Goal: Task Accomplishment & Management: Complete application form

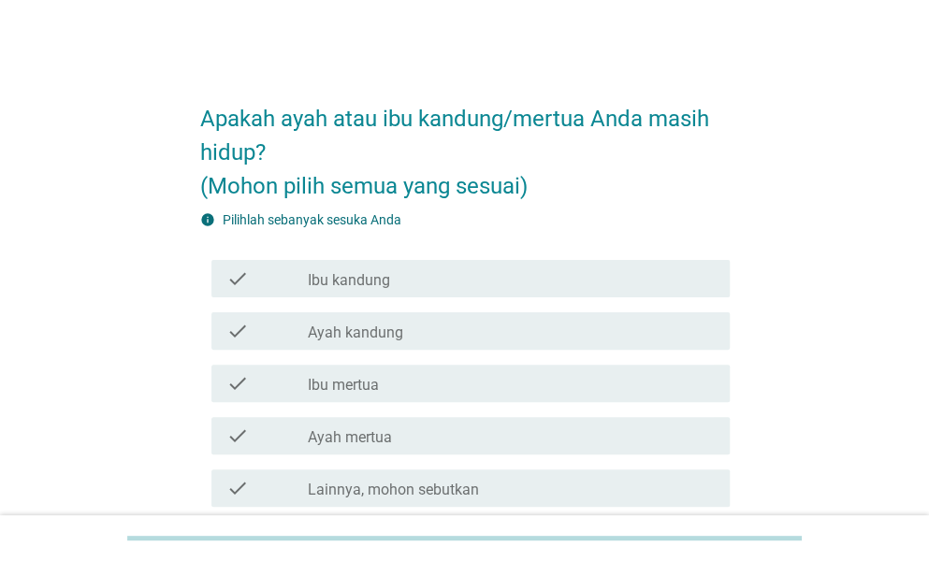
click at [353, 280] on label "Ibu kandung" at bounding box center [349, 280] width 82 height 19
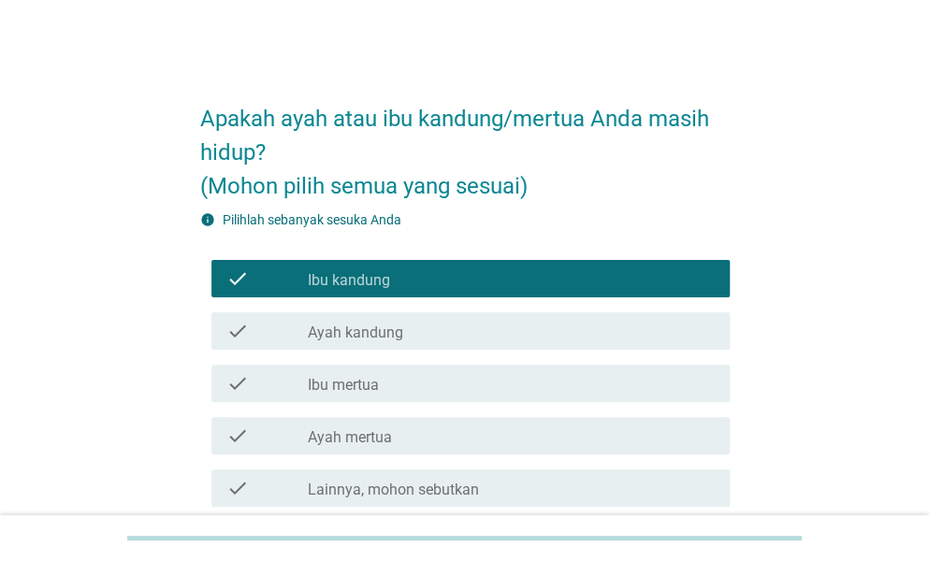
click at [374, 341] on div "check check_box_outline_blank Ayah kandung" at bounding box center [470, 330] width 518 height 37
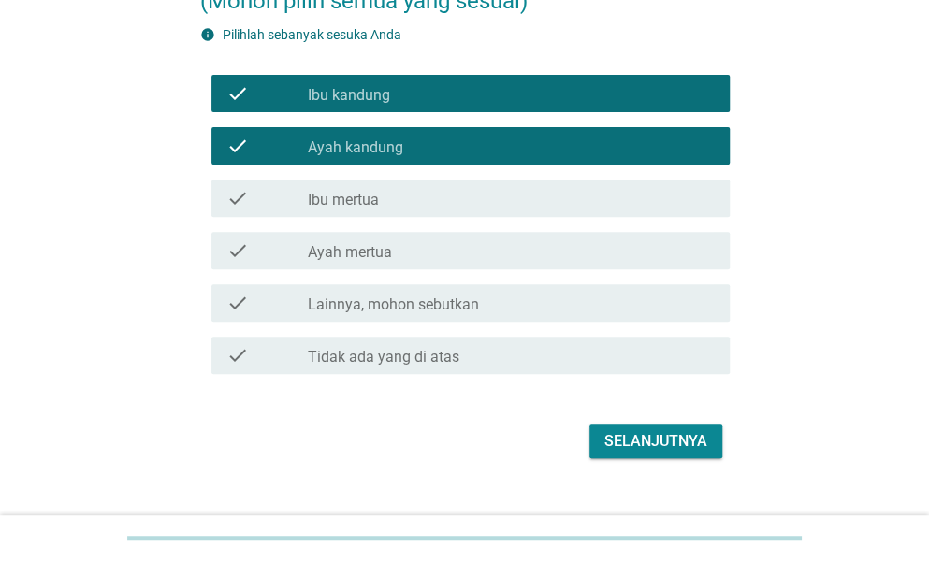
scroll to position [187, 0]
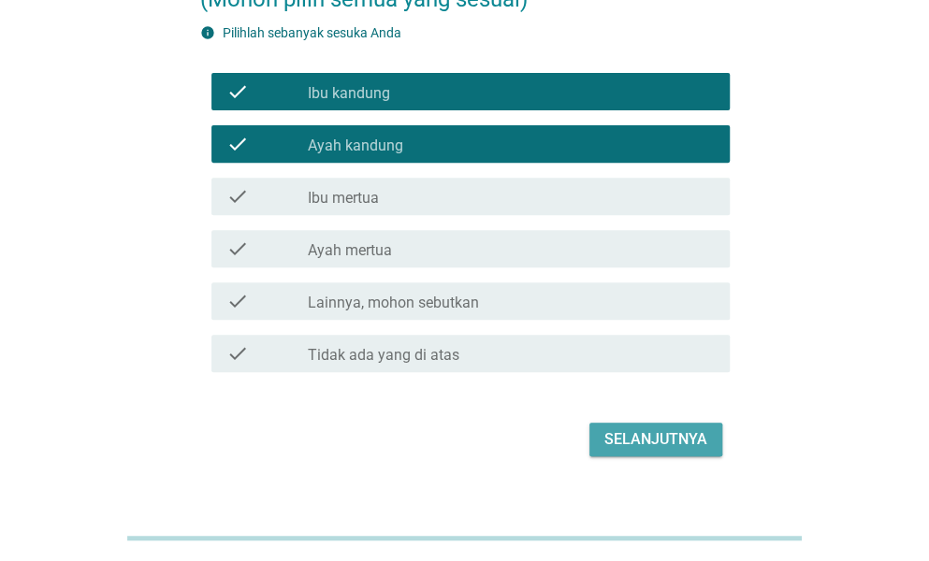
click at [630, 452] on button "Selanjutnya" at bounding box center [655, 440] width 133 height 34
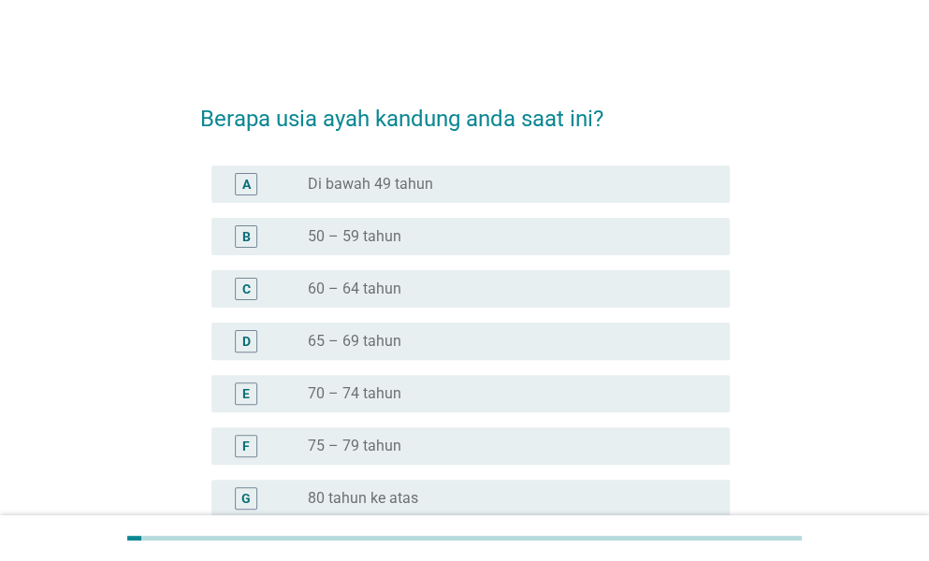
click at [427, 240] on div "radio_button_unchecked 50 – 59 tahun" at bounding box center [504, 236] width 392 height 19
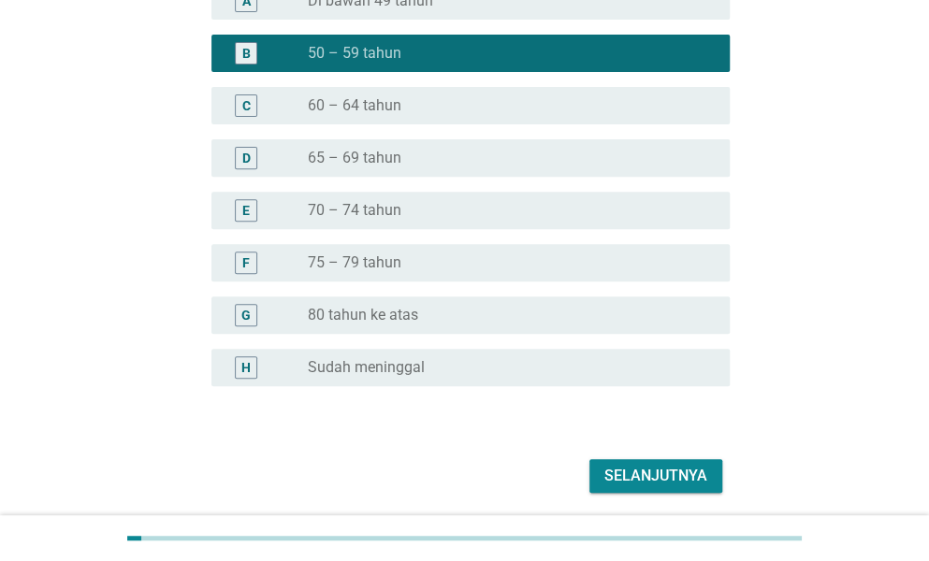
scroll to position [249, 0]
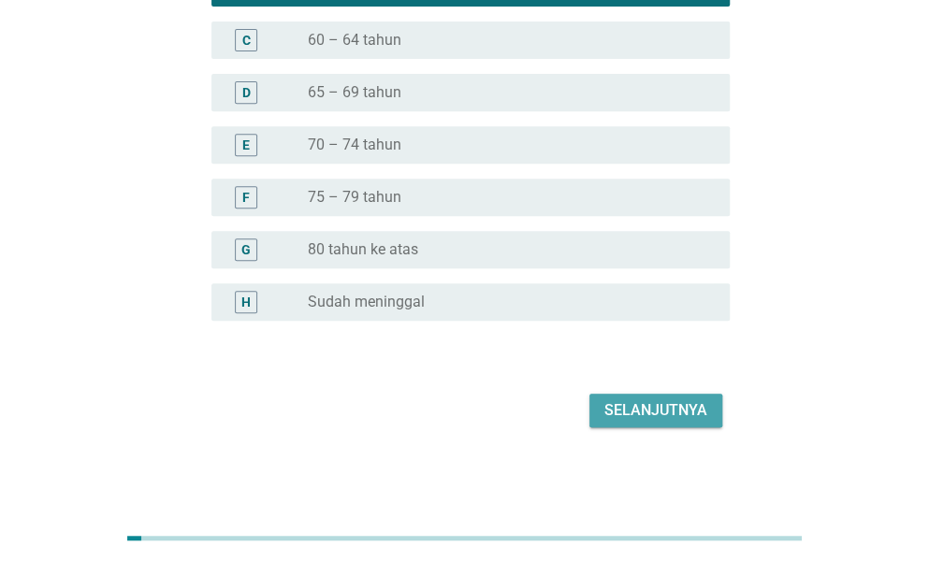
click at [658, 423] on button "Selanjutnya" at bounding box center [655, 411] width 133 height 34
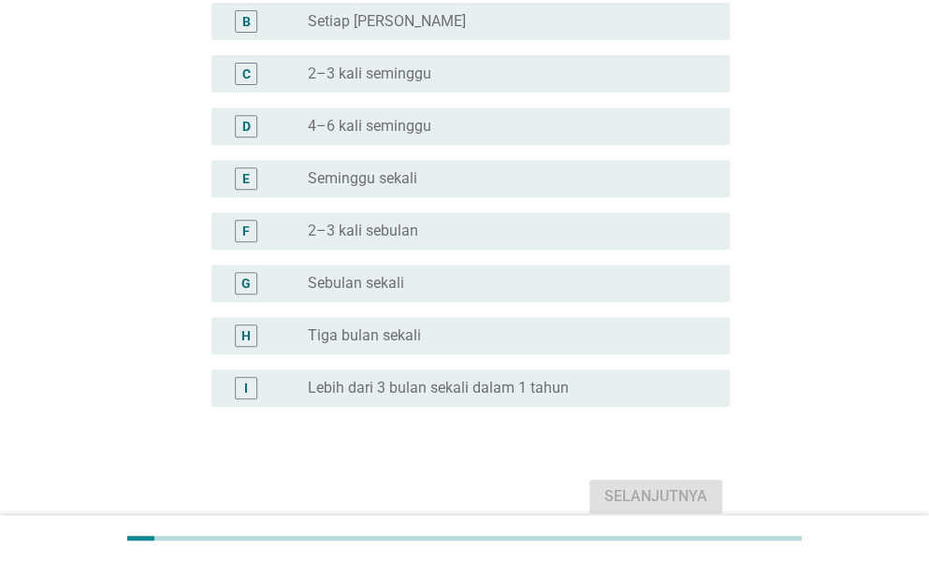
scroll to position [0, 0]
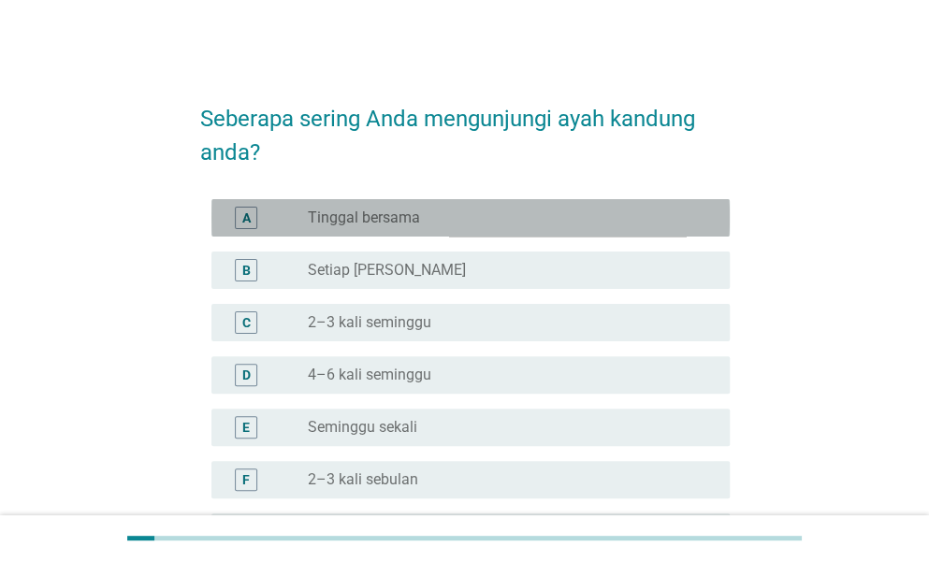
click at [405, 225] on label "Tinggal bersama" at bounding box center [364, 218] width 112 height 19
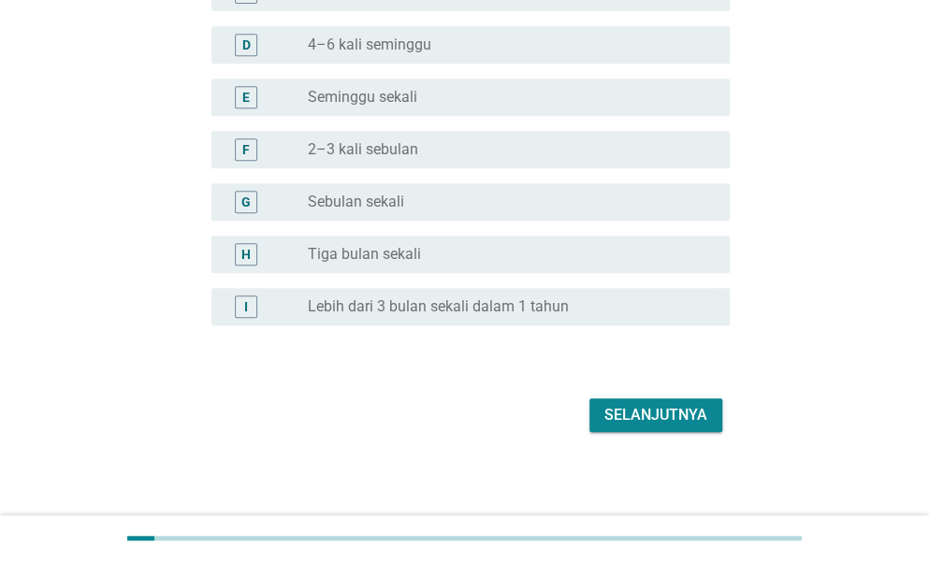
scroll to position [335, 0]
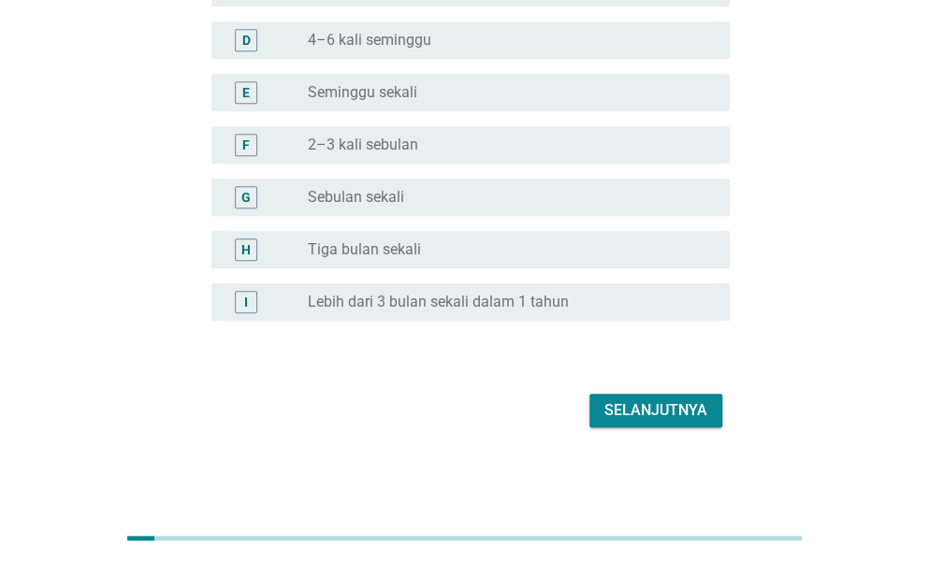
click at [663, 424] on button "Selanjutnya" at bounding box center [655, 411] width 133 height 34
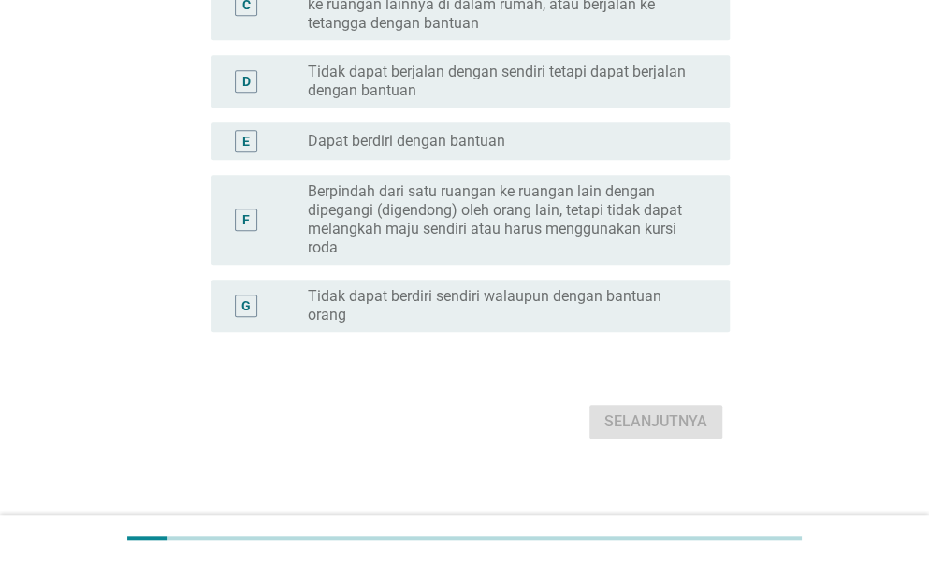
scroll to position [0, 0]
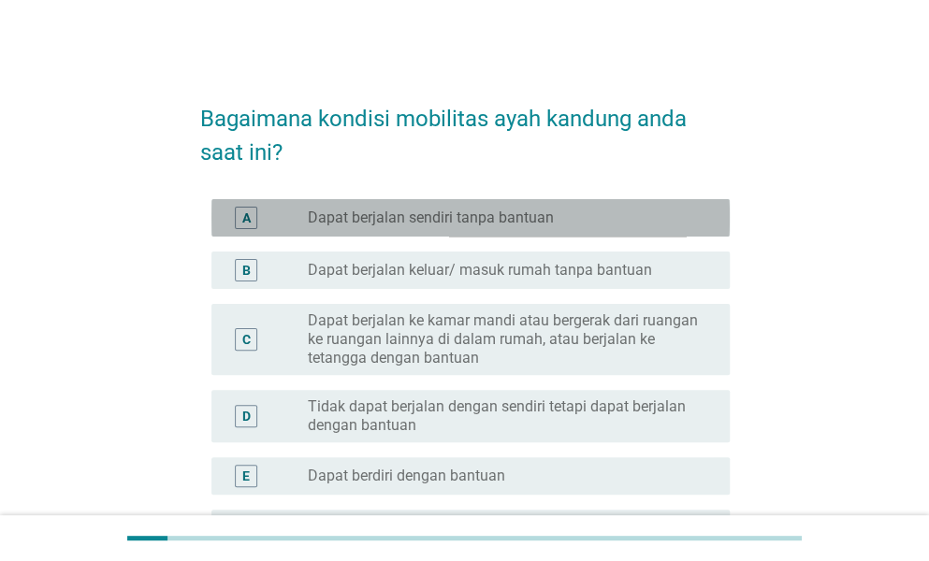
click at [462, 225] on label "Dapat berjalan sendiri tanpa bantuan" at bounding box center [431, 218] width 246 height 19
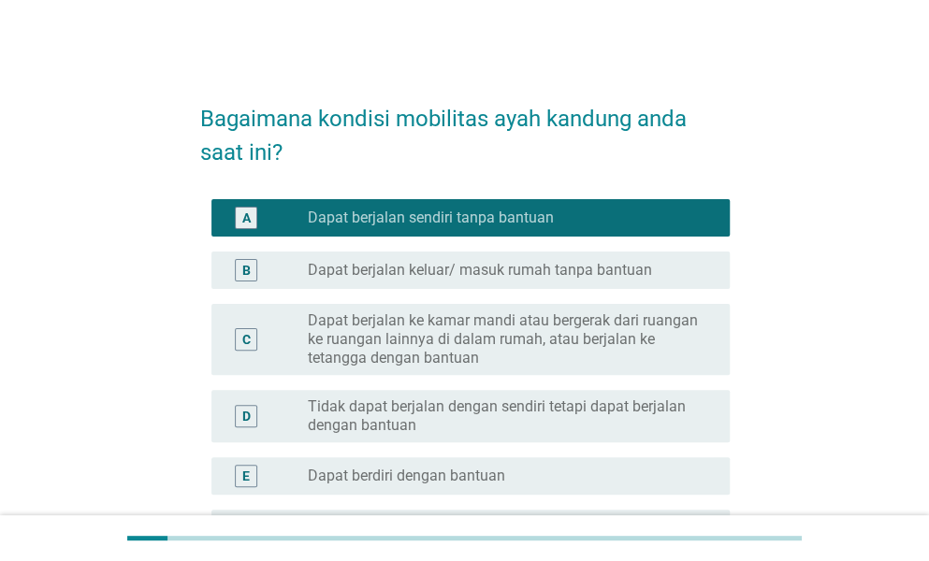
click at [468, 275] on label "Dapat berjalan keluar/ masuk rumah tanpa bantuan" at bounding box center [480, 270] width 344 height 19
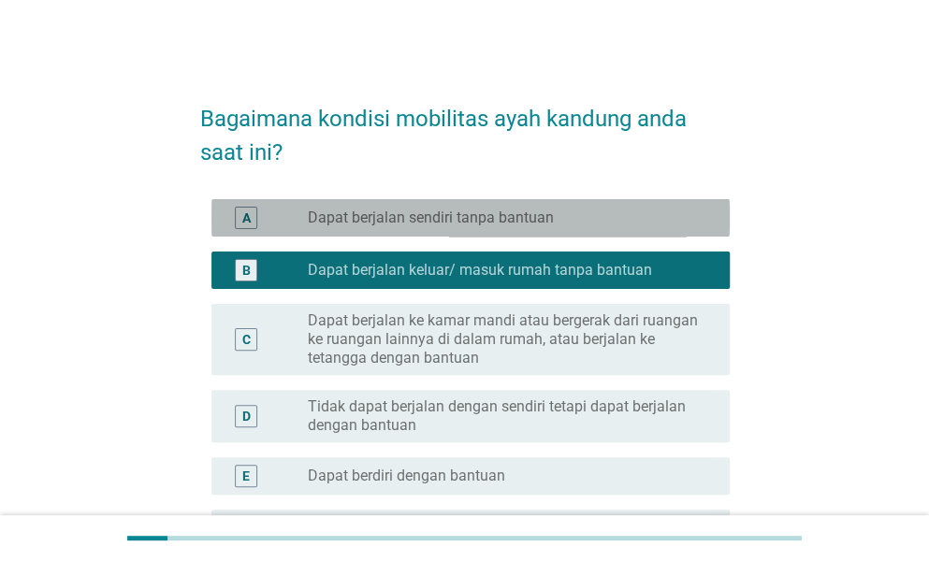
click at [448, 225] on label "Dapat berjalan sendiri tanpa bantuan" at bounding box center [431, 218] width 246 height 19
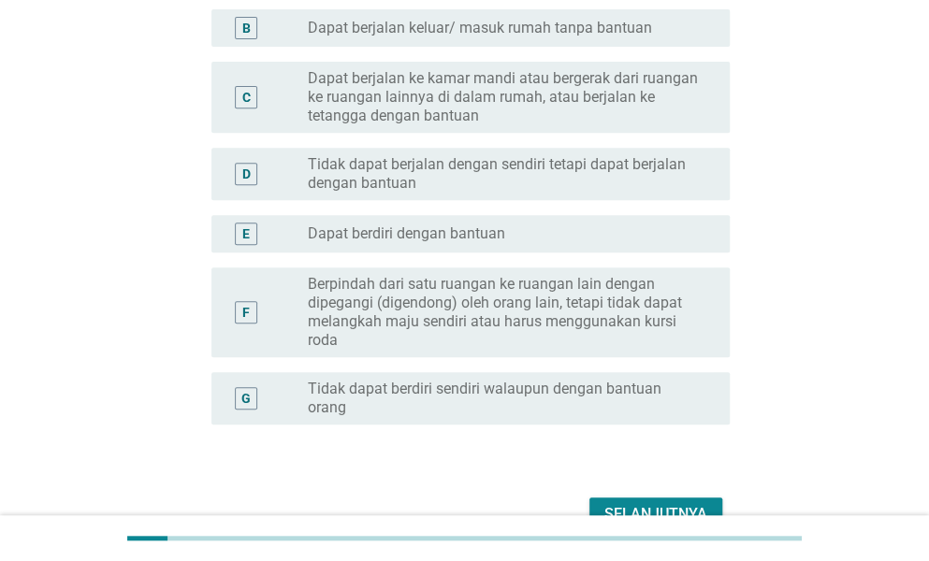
scroll to position [281, 0]
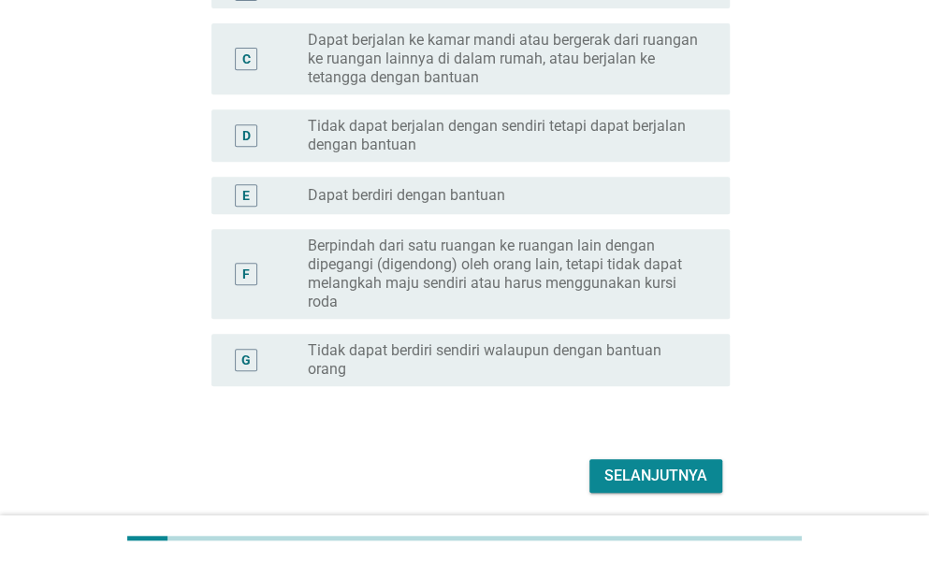
click at [653, 480] on div "Selanjutnya" at bounding box center [655, 476] width 103 height 22
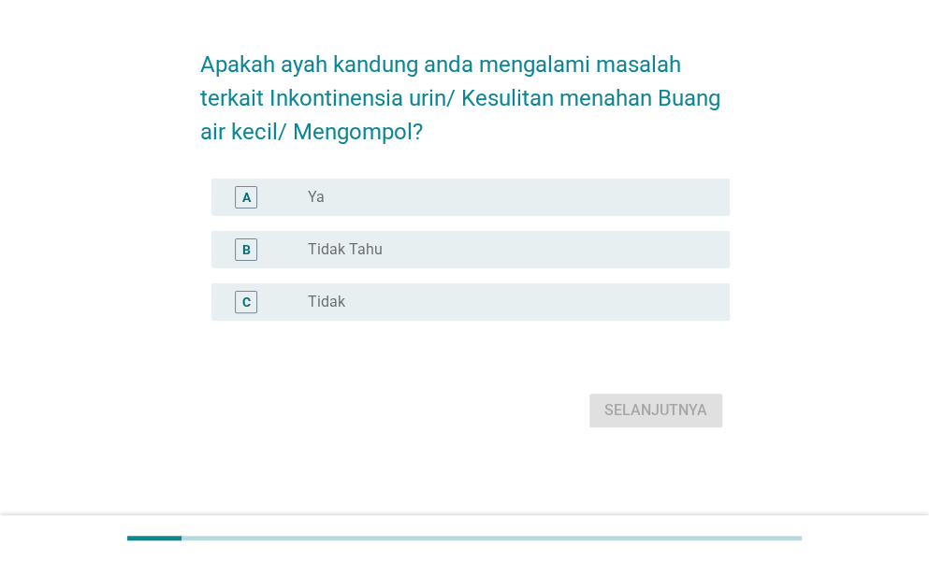
scroll to position [0, 0]
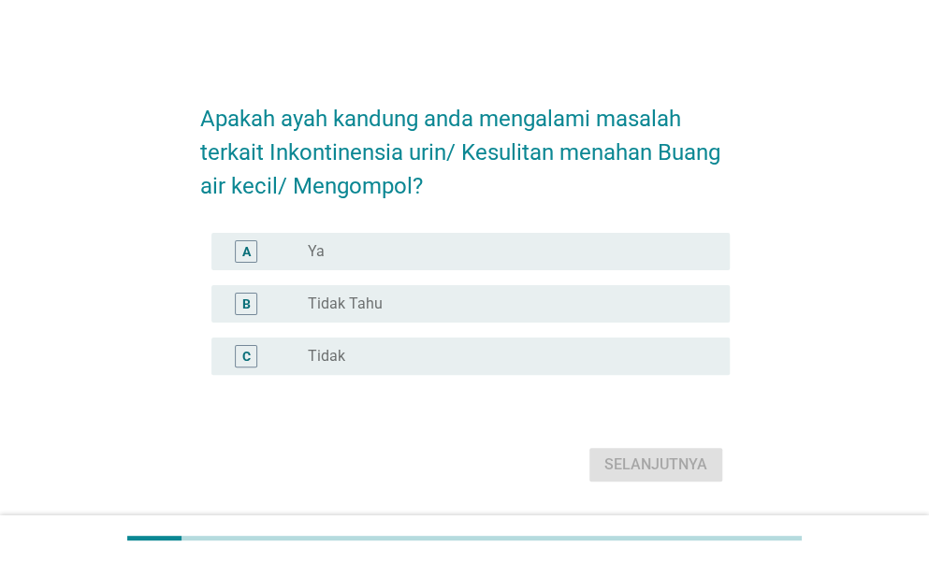
click at [399, 356] on div "radio_button_unchecked Tidak" at bounding box center [504, 356] width 392 height 19
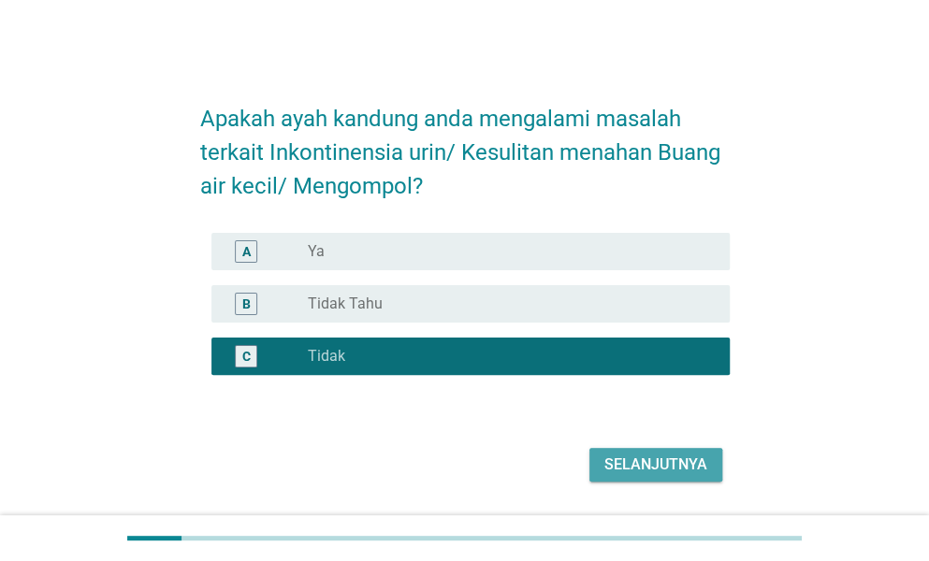
click at [641, 477] on button "Selanjutnya" at bounding box center [655, 465] width 133 height 34
